Goal: Task Accomplishment & Management: Complete application form

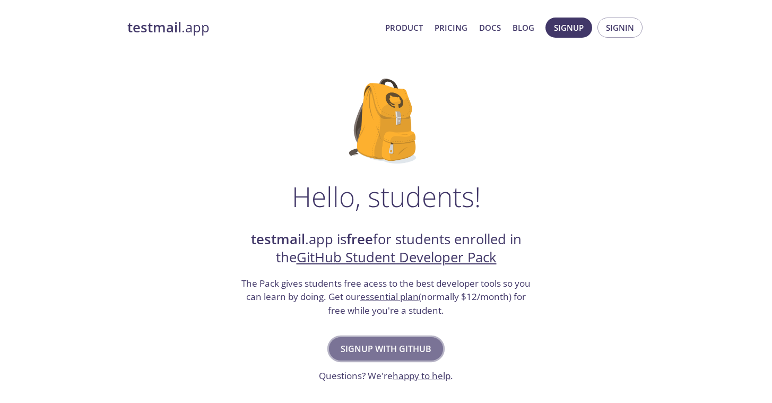
click at [379, 341] on span "Signup with GitHub" at bounding box center [386, 348] width 91 height 15
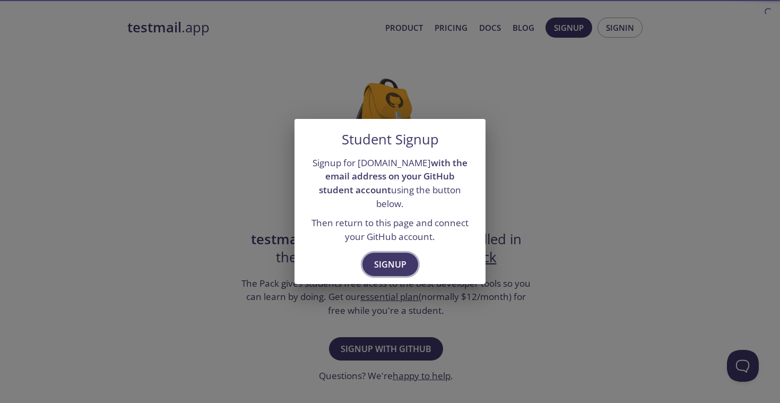
click at [401, 257] on span "Signup" at bounding box center [390, 264] width 32 height 15
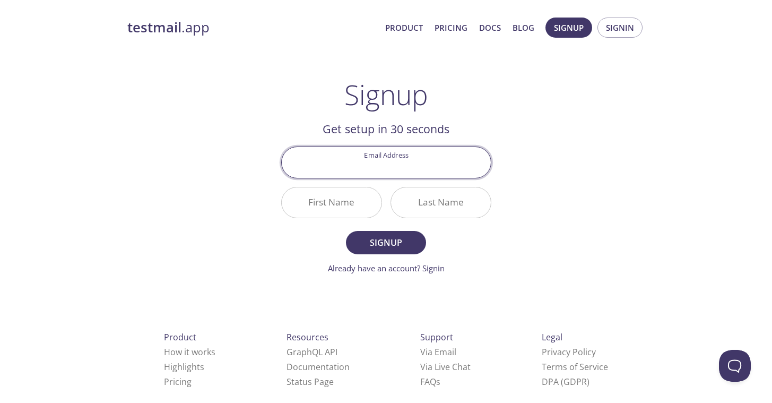
click at [409, 172] on input "Email Address" at bounding box center [386, 162] width 209 height 30
click at [554, 222] on div "testmail .app Product Pricing Docs Blog Signup Signin Signup Get setup in 30 se…" at bounding box center [386, 254] width 543 height 487
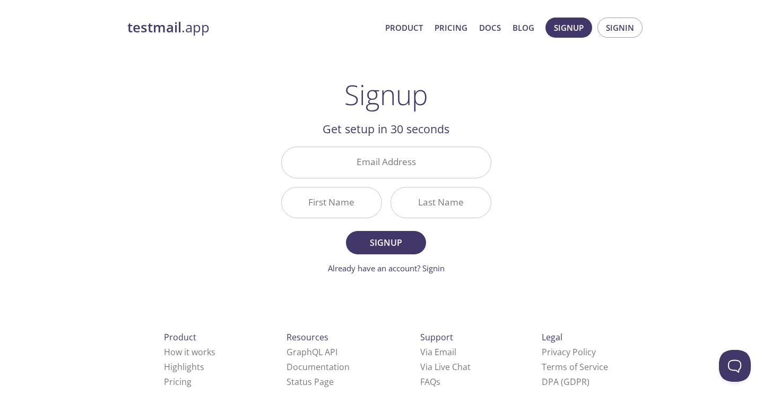
click at [401, 166] on input "Email Address" at bounding box center [386, 162] width 209 height 30
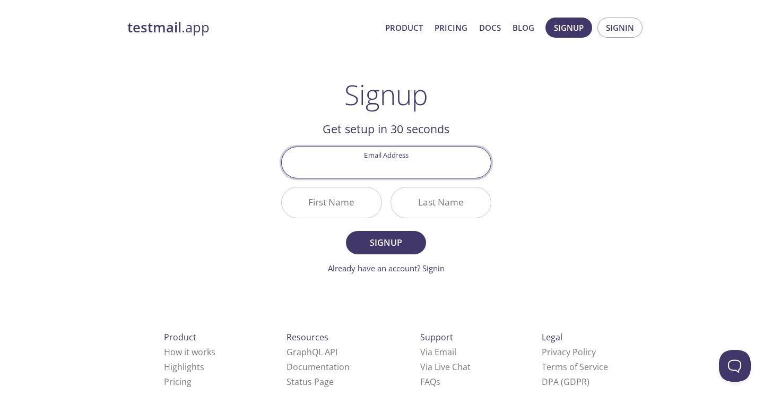
type input "[EMAIL_ADDRESS][DOMAIN_NAME]"
click at [351, 199] on input "First Name" at bounding box center [332, 202] width 100 height 30
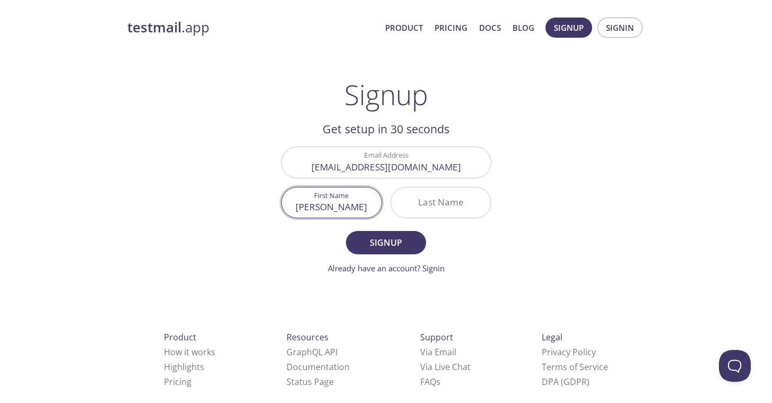
type input "[PERSON_NAME]"
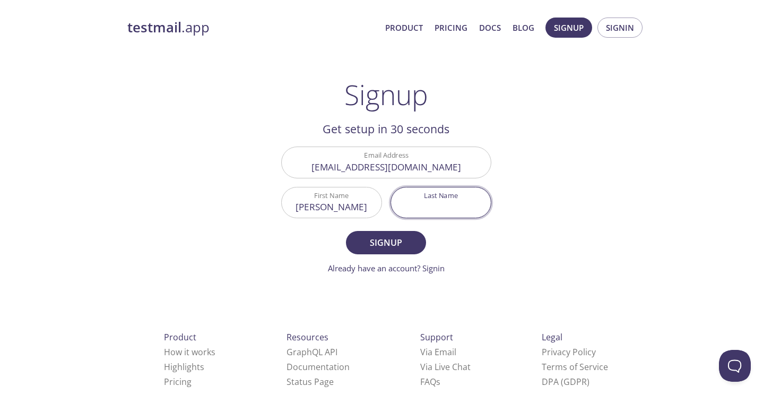
click at [414, 199] on input "Last Name" at bounding box center [441, 202] width 100 height 30
type input "m"
type input "[PERSON_NAME]"
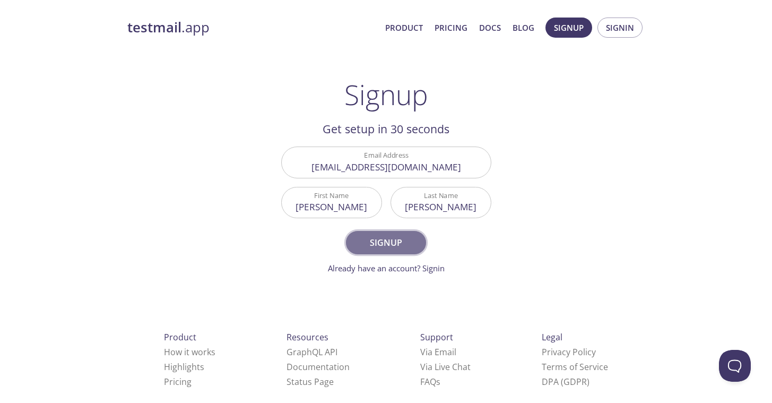
click at [396, 243] on span "Signup" at bounding box center [386, 242] width 56 height 15
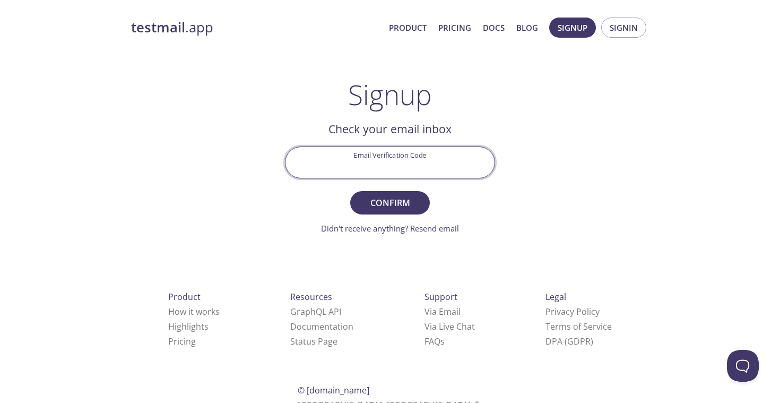
click at [396, 166] on input "Email Verification Code" at bounding box center [389, 162] width 209 height 30
paste input "9KXAEEJ"
type input "9KXAEEJ"
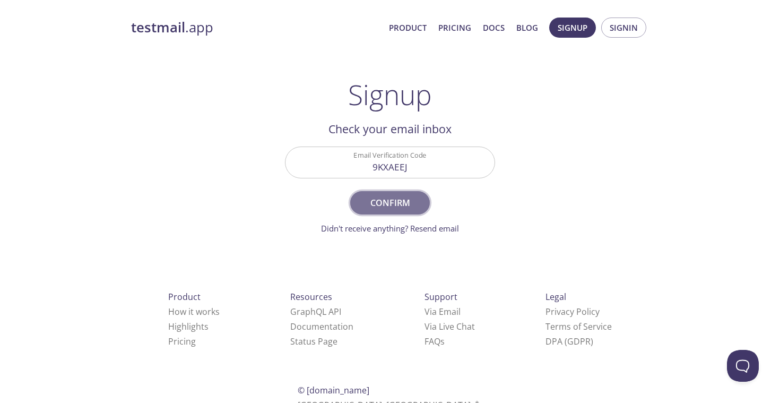
click at [372, 197] on span "Confirm" at bounding box center [390, 202] width 56 height 15
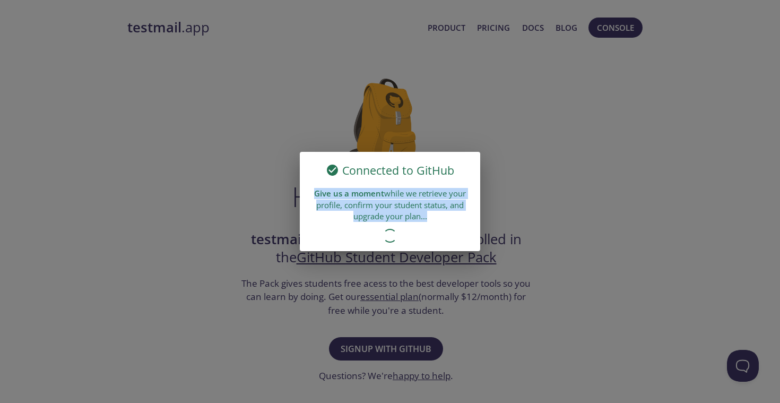
drag, startPoint x: 425, startPoint y: 216, endPoint x: 307, endPoint y: 189, distance: 121.4
click at [307, 189] on div "Give us a moment while we retrieve your profile, confirm your student status, a…" at bounding box center [390, 205] width 180 height 42
click at [341, 206] on div "Give us a moment while we retrieve your profile, confirm your student status, a…" at bounding box center [390, 205] width 180 height 42
